Goal: Navigation & Orientation: Understand site structure

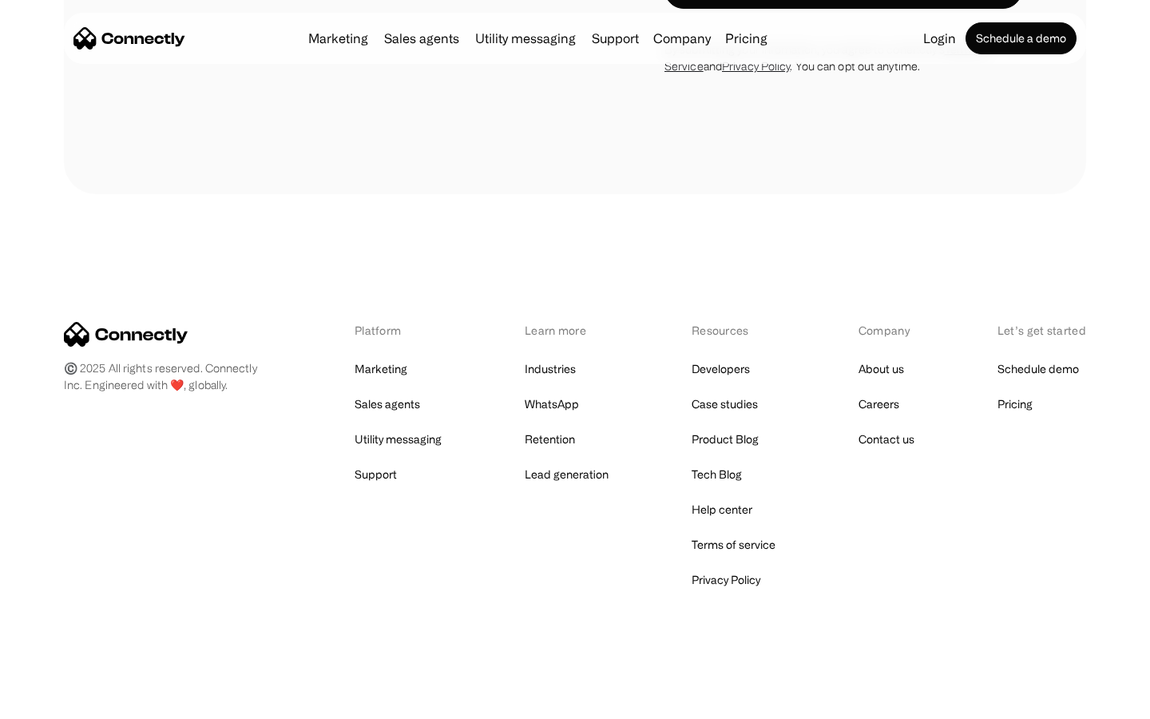
scroll to position [2702, 0]
